Goal: Task Accomplishment & Management: Manage account settings

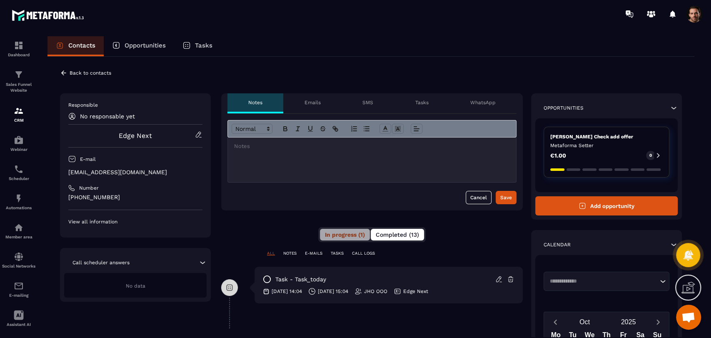
click at [395, 233] on span "Completed (13)" at bounding box center [397, 234] width 43 height 7
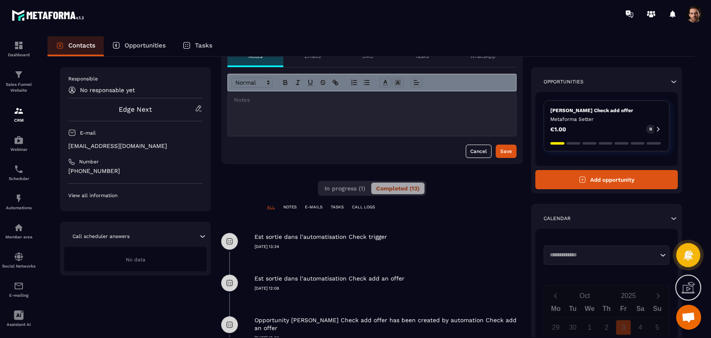
scroll to position [93, 0]
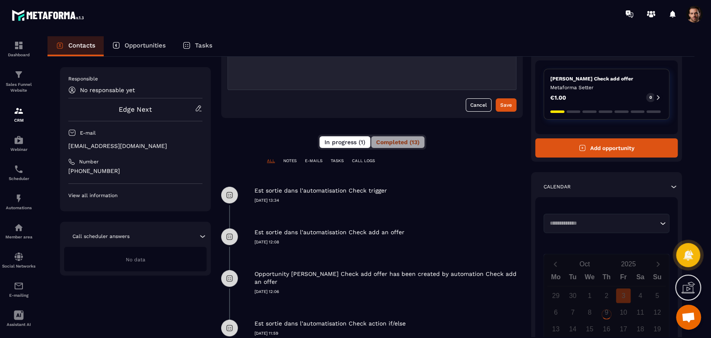
click at [343, 145] on span "In progress (1)" at bounding box center [345, 142] width 41 height 7
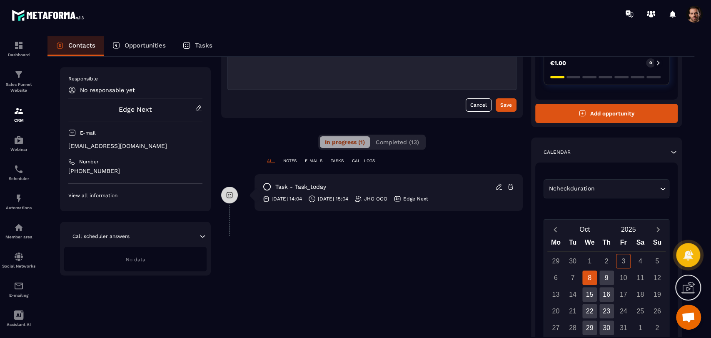
scroll to position [0, 0]
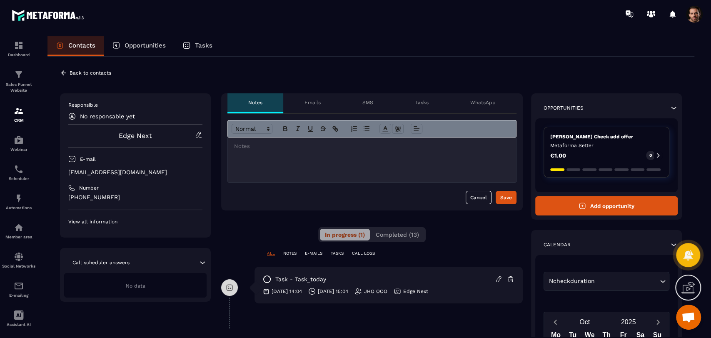
click at [65, 74] on icon at bounding box center [64, 73] width 8 height 8
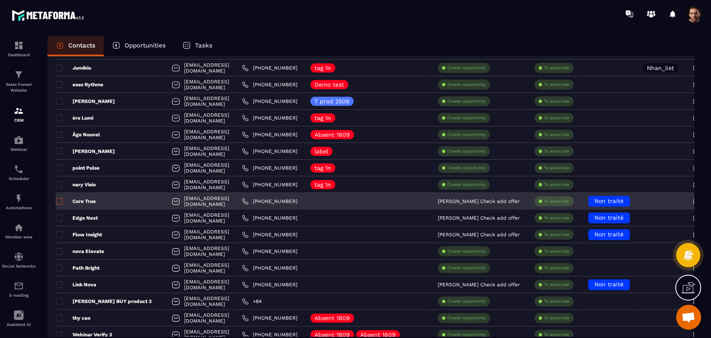
scroll to position [68, 0]
click at [58, 201] on span at bounding box center [59, 201] width 7 height 7
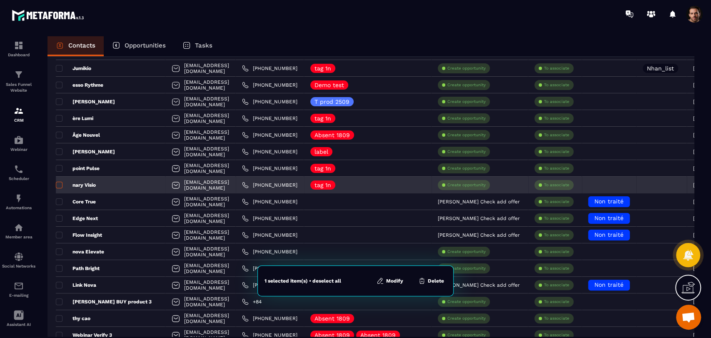
click at [58, 183] on span at bounding box center [59, 185] width 7 height 7
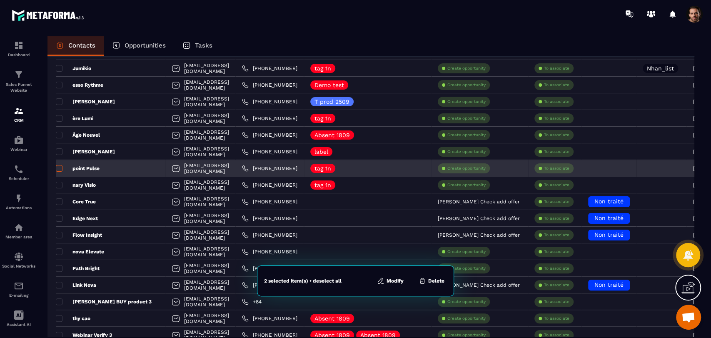
click at [60, 168] on span at bounding box center [59, 168] width 7 height 7
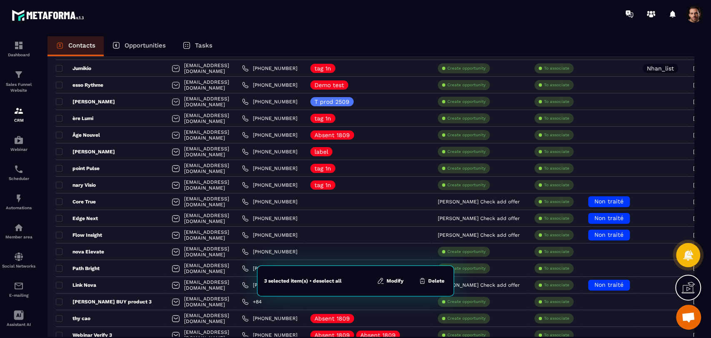
click at [390, 283] on button "Modify" at bounding box center [391, 281] width 32 height 8
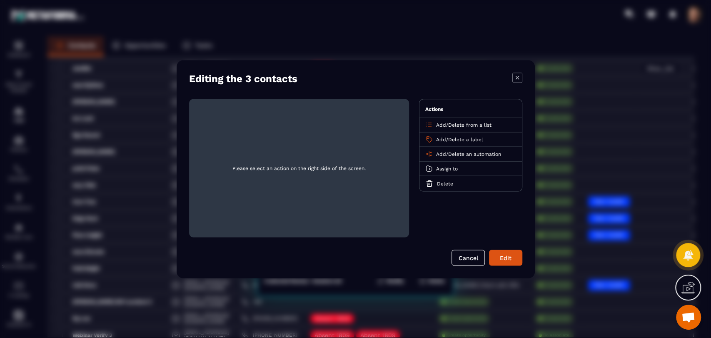
click at [444, 154] on span "Add" at bounding box center [441, 154] width 10 height 6
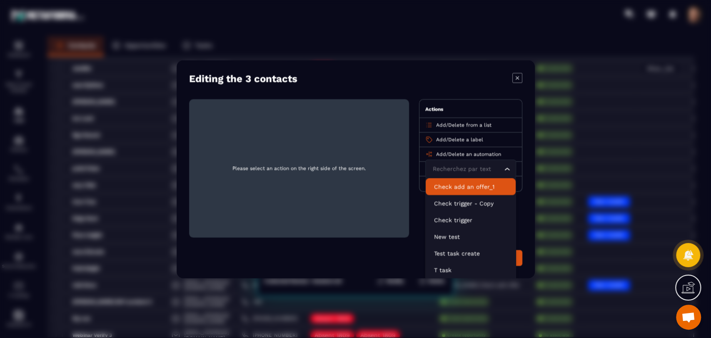
click at [453, 186] on p "Check add an offer_1" at bounding box center [470, 186] width 73 height 8
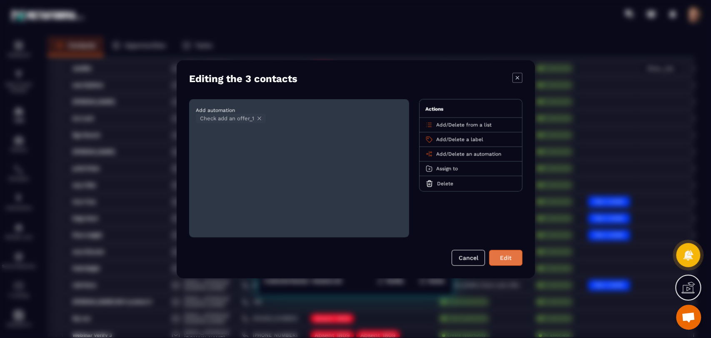
click at [498, 257] on button "Edit" at bounding box center [505, 258] width 33 height 16
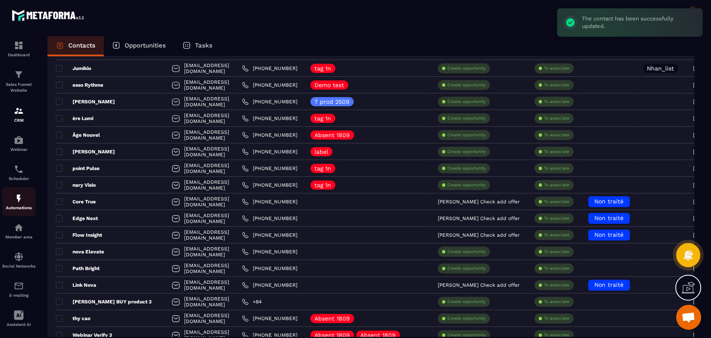
click at [23, 209] on p "Automations" at bounding box center [18, 207] width 33 height 5
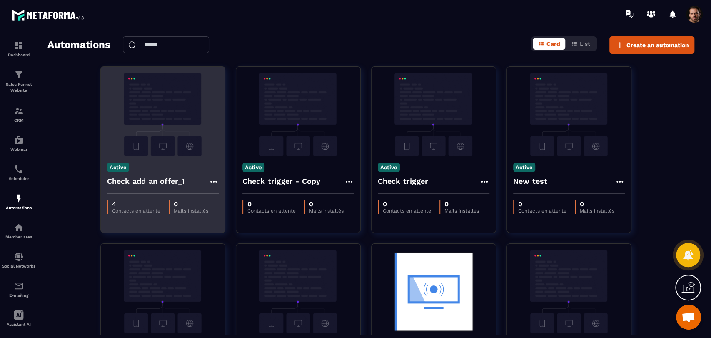
click at [214, 180] on icon at bounding box center [214, 182] width 10 height 10
click at [241, 201] on link "Edit" at bounding box center [233, 200] width 43 height 18
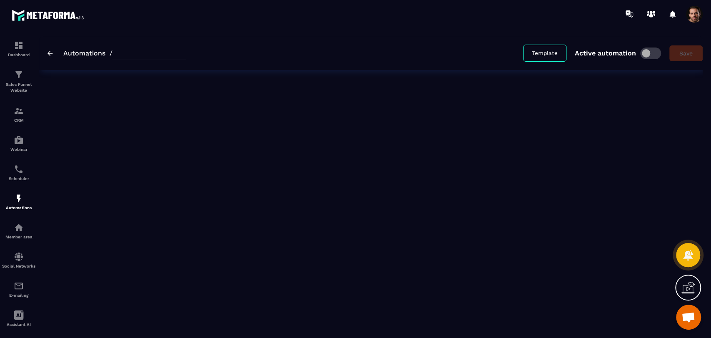
type input "**********"
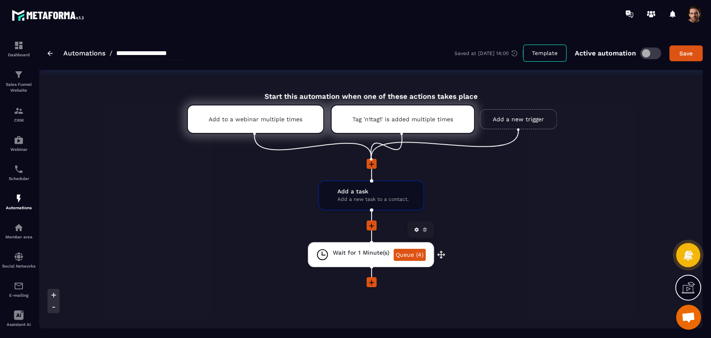
click at [395, 256] on link "Queue (4)" at bounding box center [410, 255] width 32 height 12
click at [417, 254] on link "Queue (4)" at bounding box center [410, 255] width 32 height 12
click at [412, 254] on link "Queue (4)" at bounding box center [410, 255] width 32 height 12
